Goal: Find specific page/section: Find specific page/section

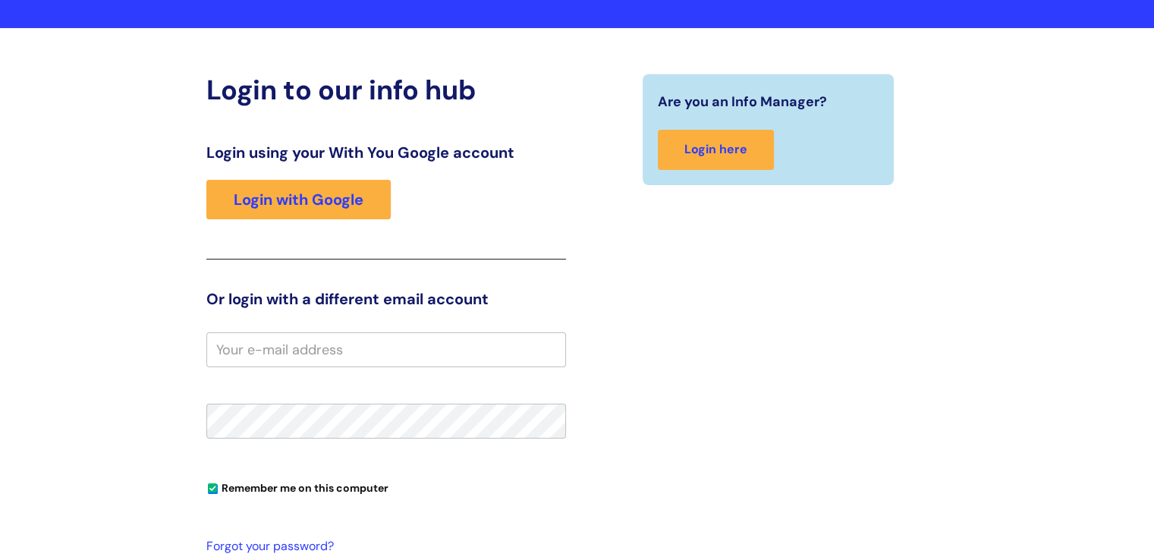
scroll to position [124, 0]
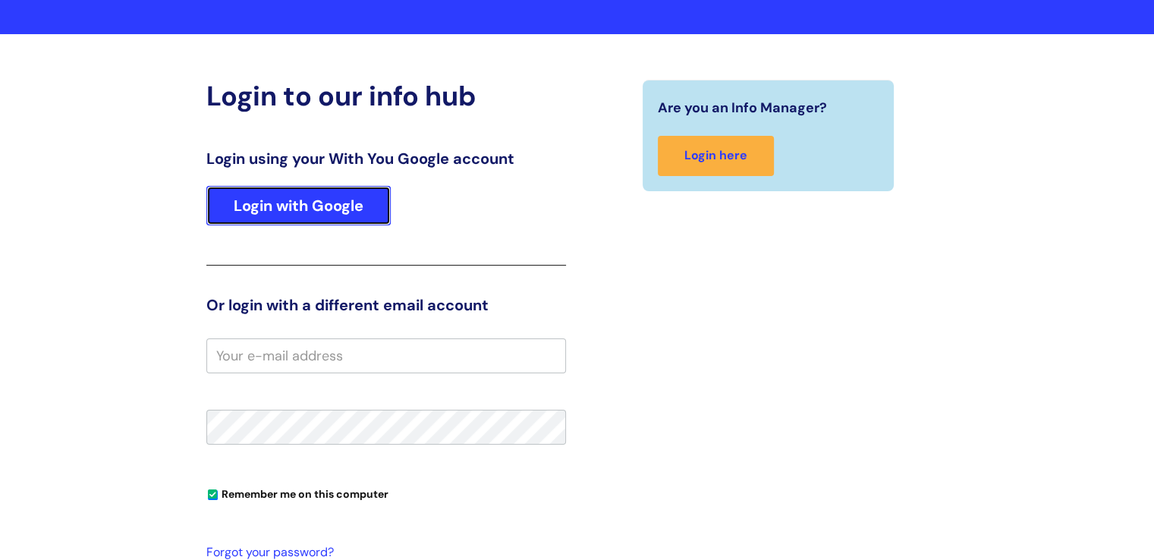
click at [371, 208] on link "Login with Google" at bounding box center [298, 205] width 184 height 39
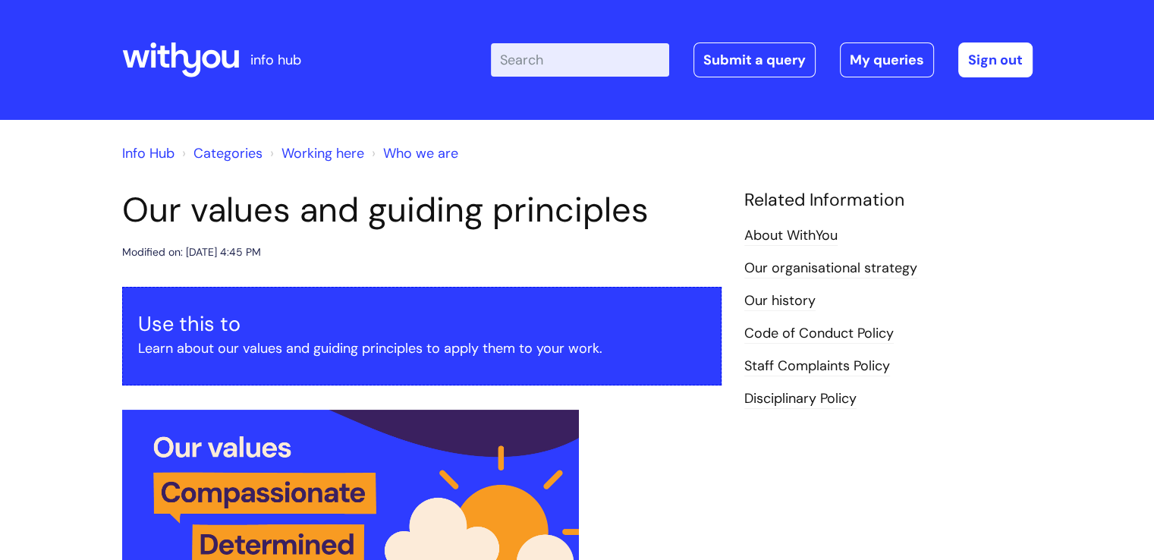
click at [149, 146] on link "Info Hub" at bounding box center [148, 153] width 52 height 18
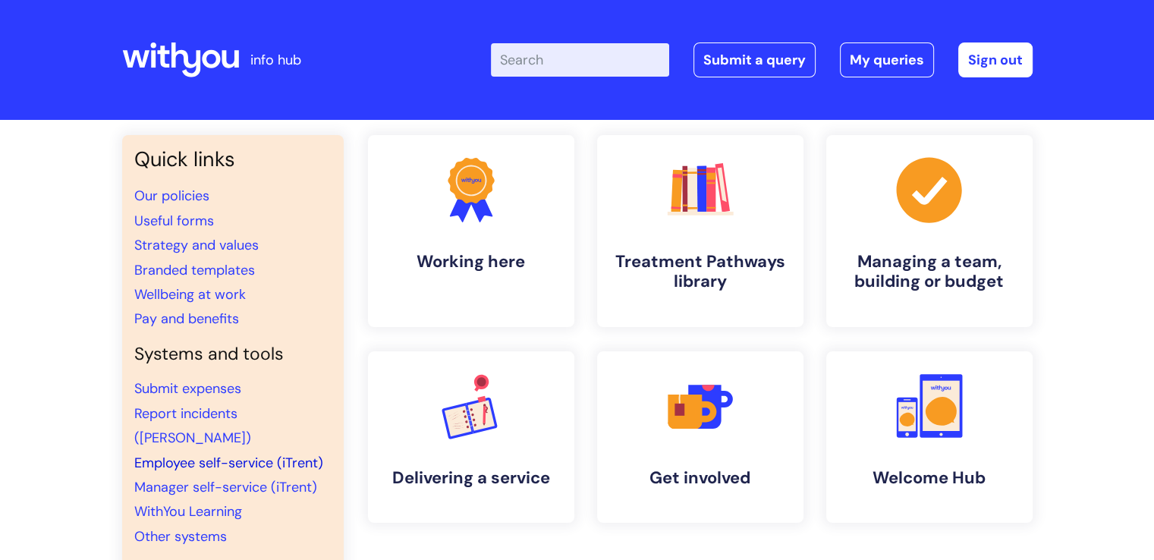
click at [220, 454] on link "Employee self-service (iTrent)" at bounding box center [228, 463] width 189 height 18
click at [229, 454] on link "Employee self-service (iTrent)" at bounding box center [228, 463] width 189 height 18
